Goal: Navigation & Orientation: Find specific page/section

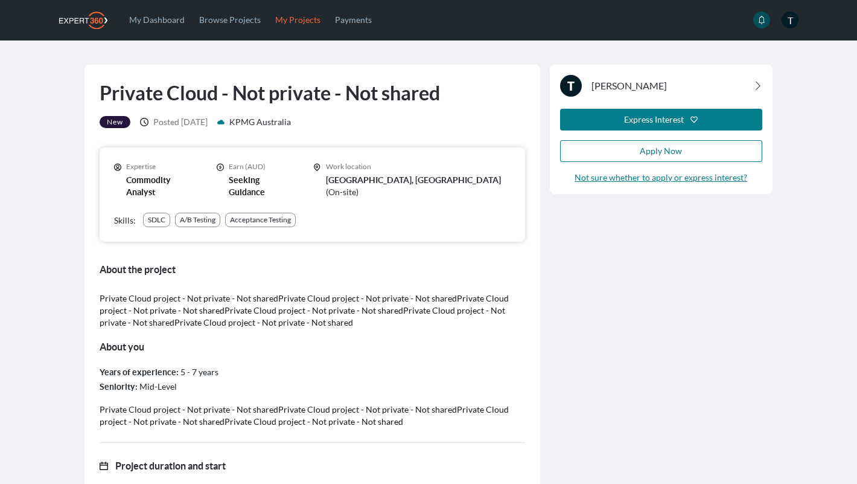
click at [281, 19] on link "My Projects" at bounding box center [298, 19] width 60 height 39
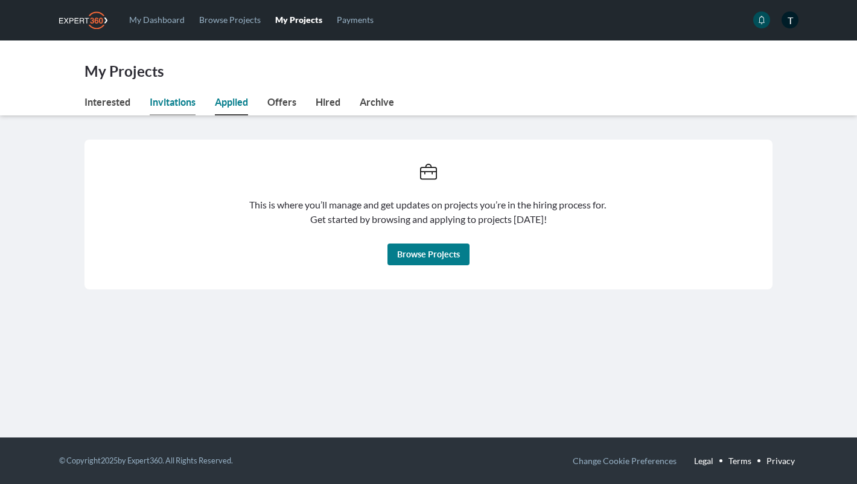
click at [164, 98] on link "Invitations" at bounding box center [173, 105] width 46 height 21
click at [654, 130] on div "Projects that you’ve been personally selected to apply to by our Talent Special…" at bounding box center [429, 214] width 688 height 198
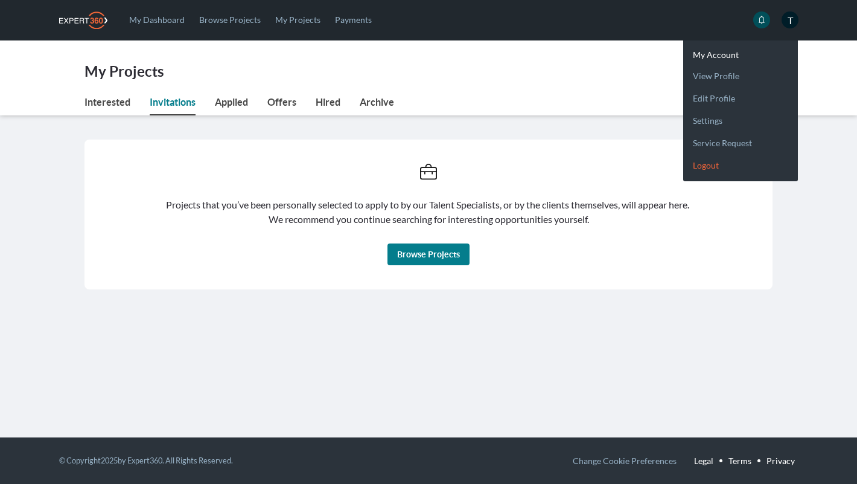
click at [711, 165] on link "Logout" at bounding box center [740, 160] width 115 height 22
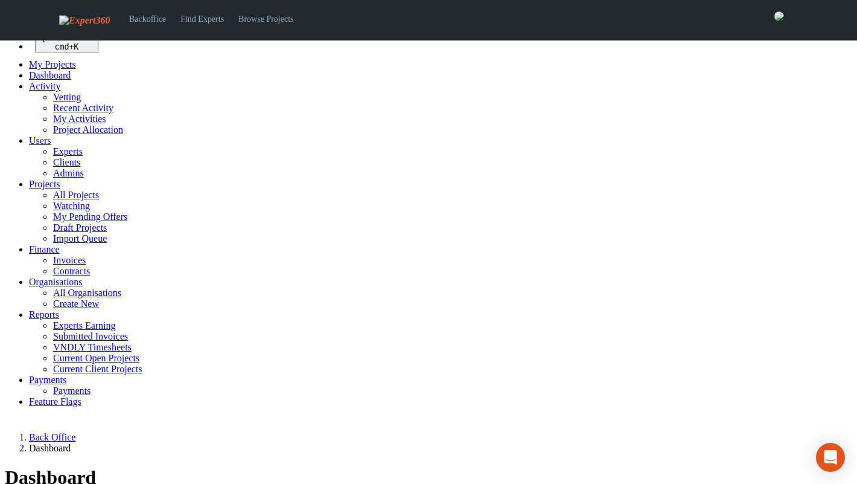
click at [49, 189] on span "Projects" at bounding box center [44, 184] width 31 height 10
